Goal: Use online tool/utility: Utilize a website feature to perform a specific function

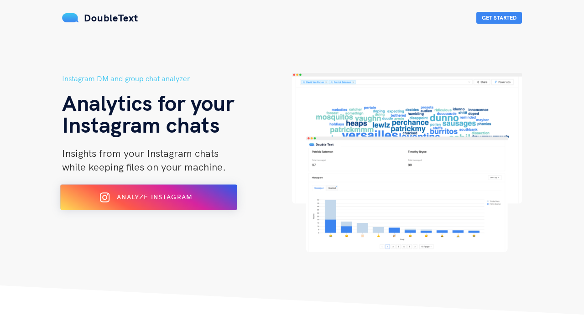
click at [195, 203] on div "Analyze Instagram" at bounding box center [149, 197] width 144 height 15
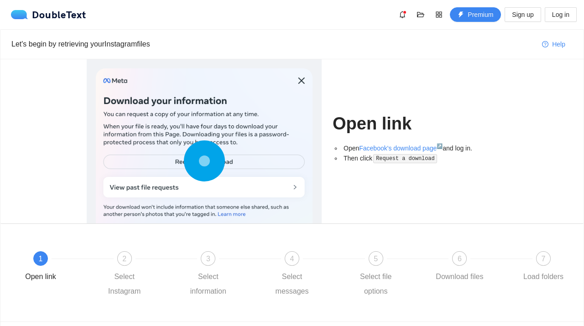
click at [248, 163] on div at bounding box center [204, 162] width 217 height 189
click at [127, 262] on div "2" at bounding box center [124, 258] width 15 height 15
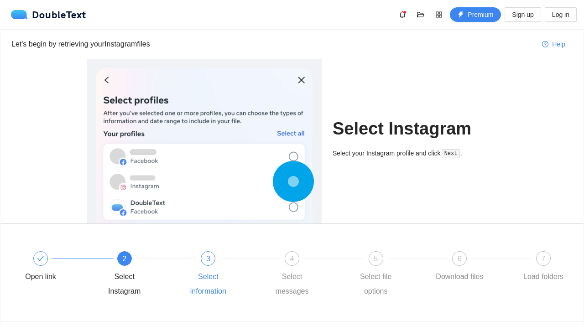
click at [206, 255] on span "3" at bounding box center [208, 259] width 4 height 8
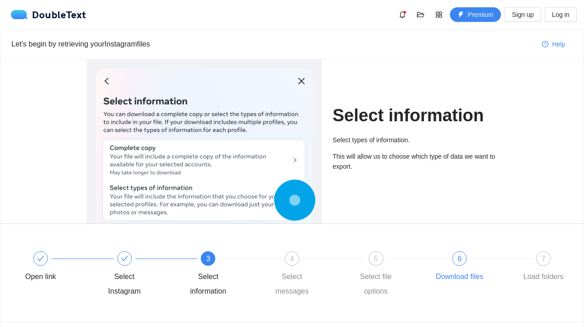
click at [462, 274] on div "Download files" at bounding box center [459, 277] width 47 height 15
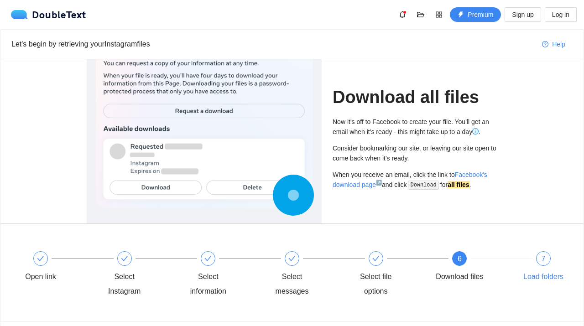
click at [534, 263] on div "7 Load folders" at bounding box center [543, 267] width 53 height 33
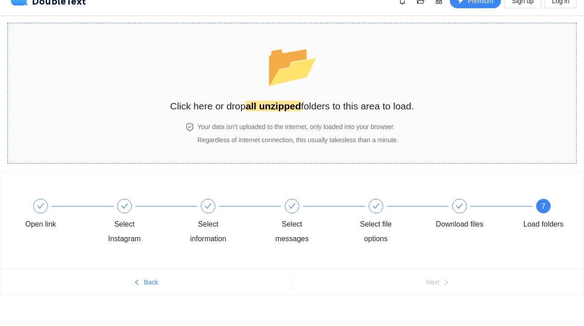
scroll to position [18, 0]
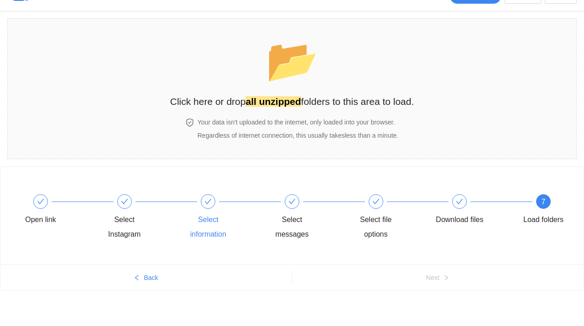
click at [210, 209] on div "Select information" at bounding box center [224, 217] width 84 height 47
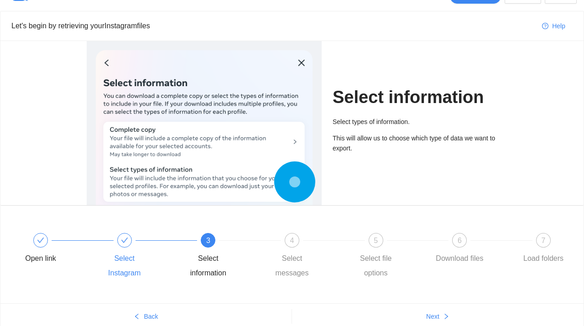
click at [124, 241] on icon "check" at bounding box center [124, 240] width 7 height 5
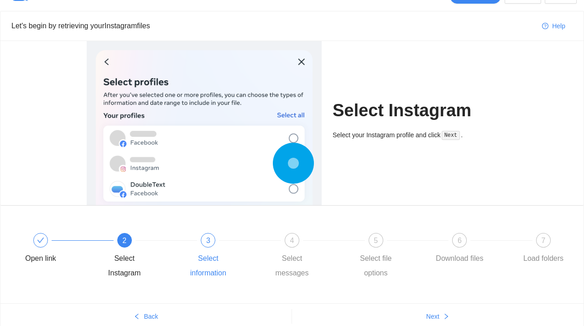
click at [213, 243] on div "3" at bounding box center [208, 240] width 15 height 15
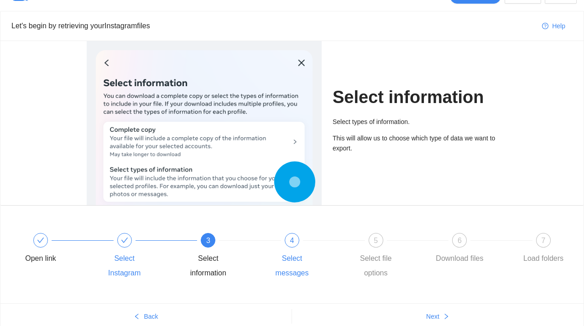
click at [297, 246] on div "4 Select messages" at bounding box center [307, 256] width 84 height 47
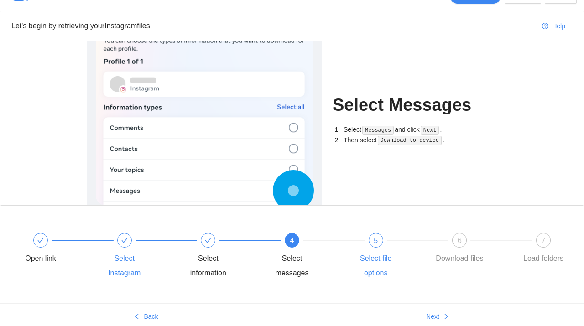
click at [349, 244] on div "5 Select file options" at bounding box center [391, 256] width 84 height 47
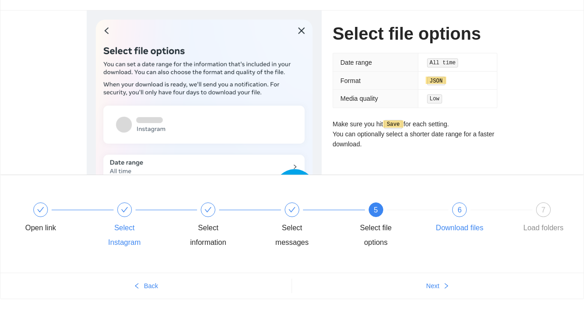
scroll to position [53, 0]
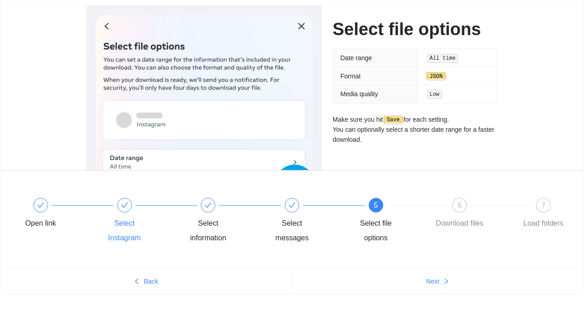
click at [446, 194] on div "Open link Select Instagram Select information Select messages 5 Select file opt…" at bounding box center [291, 222] width 555 height 66
click at [462, 215] on div "6 Download files" at bounding box center [475, 214] width 84 height 33
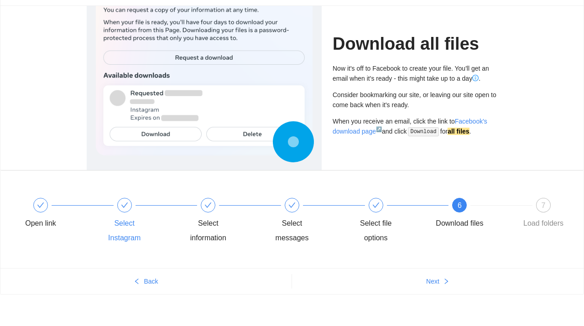
click at [380, 193] on div "Open link Select Instagram Select information Select messages Select file optio…" at bounding box center [291, 222] width 555 height 66
click at [379, 205] on icon "check" at bounding box center [375, 205] width 7 height 7
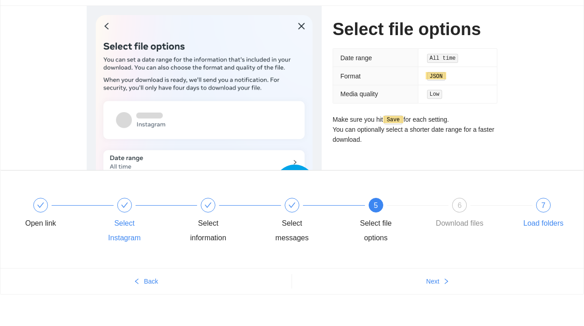
click at [541, 207] on span "7" at bounding box center [543, 206] width 4 height 8
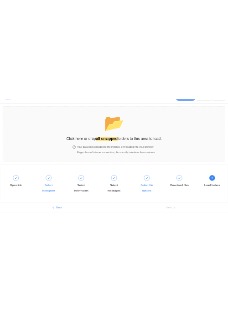
scroll to position [0, 0]
